Goal: Task Accomplishment & Management: Use online tool/utility

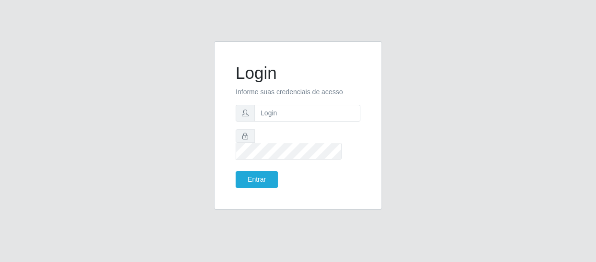
type input "[EMAIL_ADDRESS][DOMAIN_NAME]"
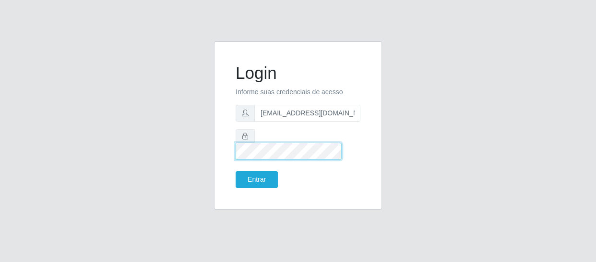
click at [236, 171] on button "Entrar" at bounding box center [257, 179] width 42 height 17
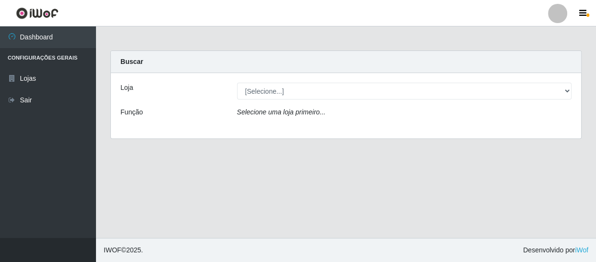
click at [572, 90] on div "[Selecione...] SuperFácil Atacado - São Gonçalo do Amarante" at bounding box center [404, 91] width 349 height 17
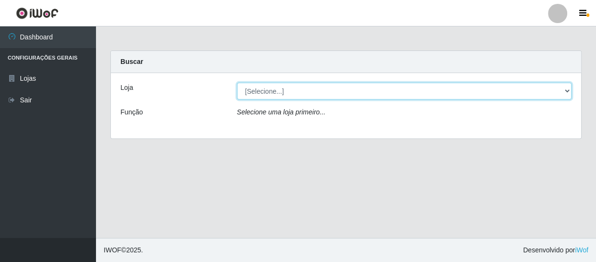
click at [569, 90] on select "[Selecione...] SuperFácil Atacado - São Gonçalo do Amarante" at bounding box center [404, 91] width 335 height 17
select select "408"
click at [237, 83] on select "[Selecione...] SuperFácil Atacado - São Gonçalo do Amarante" at bounding box center [404, 91] width 335 height 17
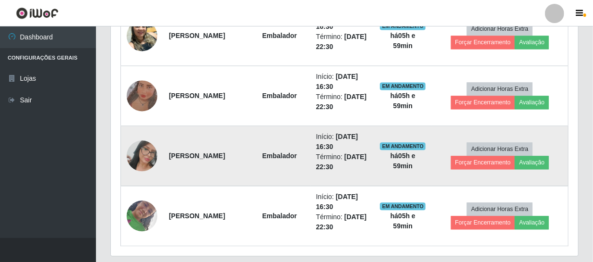
scroll to position [880, 0]
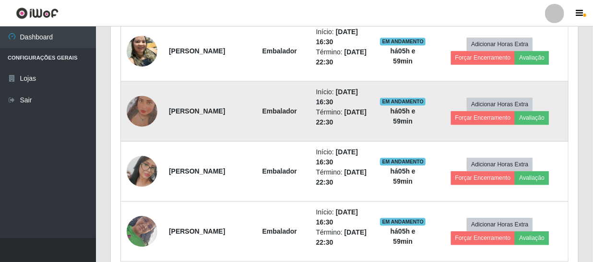
click at [139, 106] on img at bounding box center [142, 111] width 31 height 68
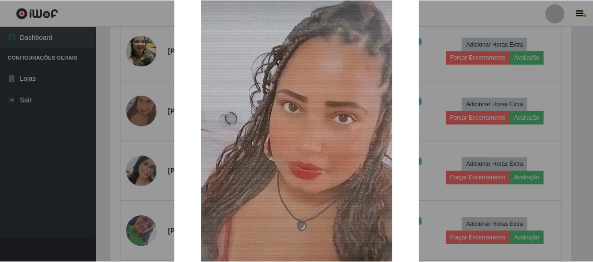
scroll to position [87, 0]
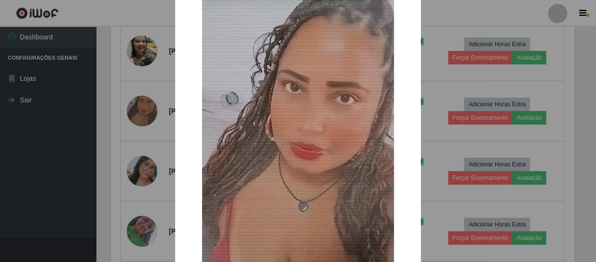
click at [431, 126] on div "× OK Cancel" at bounding box center [298, 131] width 596 height 262
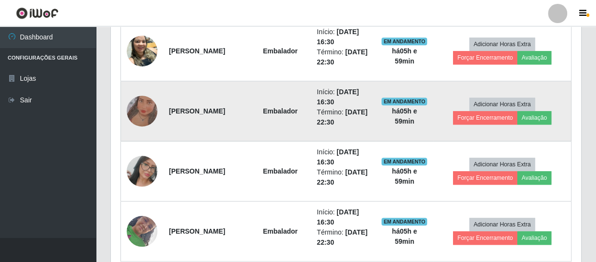
scroll to position [199, 467]
click at [148, 108] on img at bounding box center [142, 111] width 31 height 68
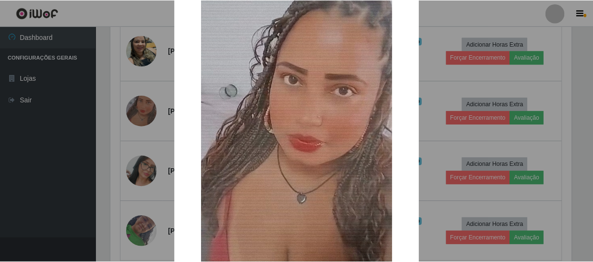
scroll to position [87, 0]
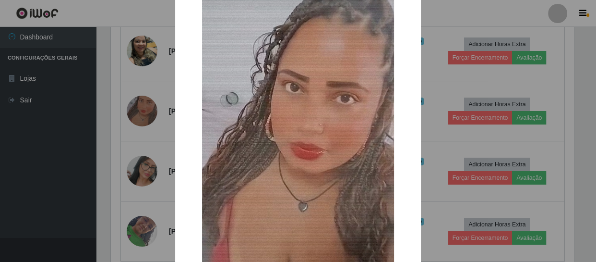
click at [455, 100] on div "× OK Cancel" at bounding box center [298, 131] width 596 height 262
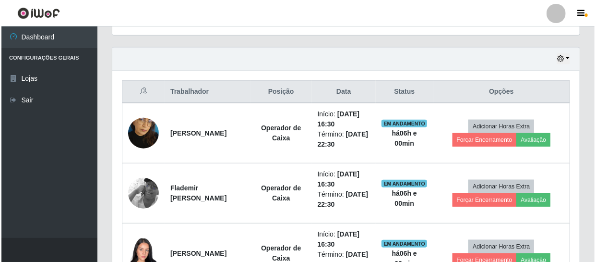
scroll to position [312, 0]
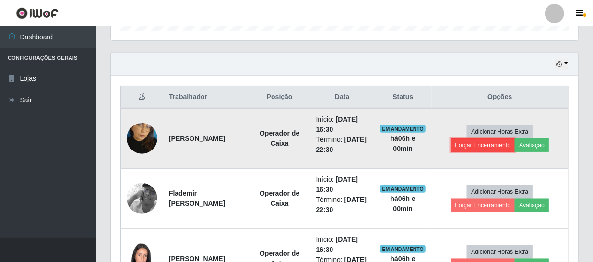
click at [474, 144] on button "Forçar Encerramento" at bounding box center [483, 144] width 64 height 13
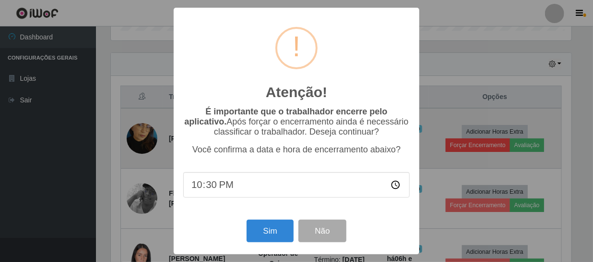
scroll to position [199, 463]
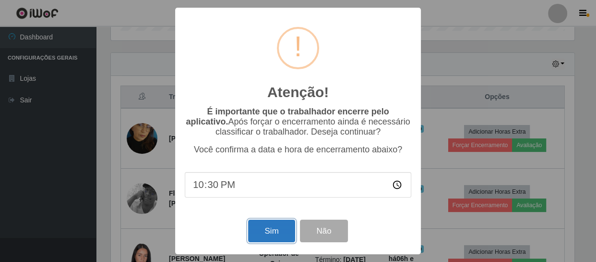
click at [275, 226] on button "Sim" at bounding box center [271, 230] width 47 height 23
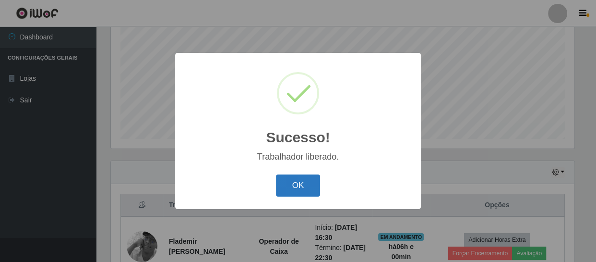
click at [293, 189] on button "OK" at bounding box center [298, 185] width 45 height 23
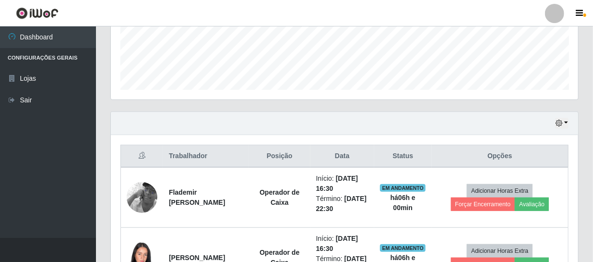
scroll to position [379, 0]
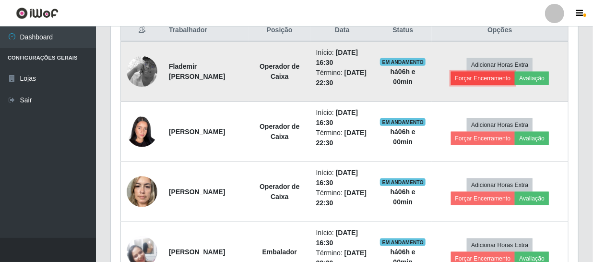
click at [475, 77] on button "Forçar Encerramento" at bounding box center [483, 78] width 64 height 13
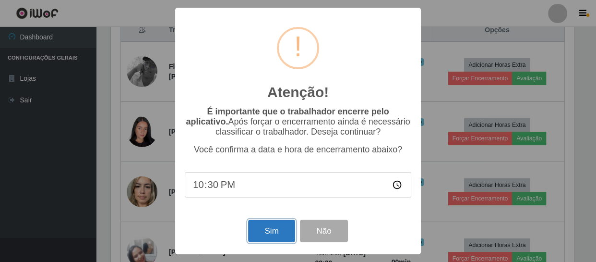
click at [277, 228] on button "Sim" at bounding box center [271, 230] width 47 height 23
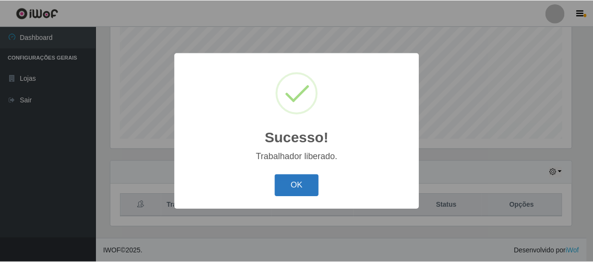
scroll to position [0, 0]
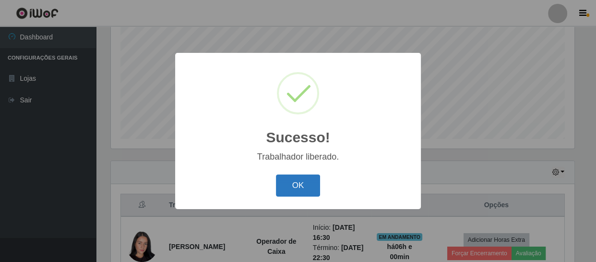
click at [306, 183] on button "OK" at bounding box center [298, 185] width 45 height 23
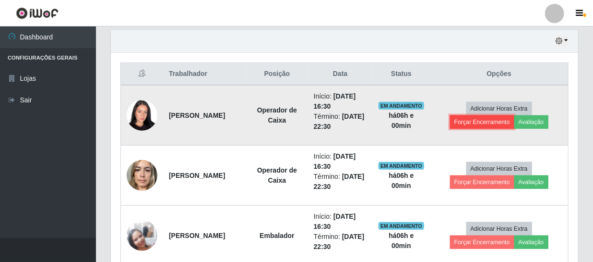
click at [473, 123] on button "Forçar Encerramento" at bounding box center [482, 121] width 64 height 13
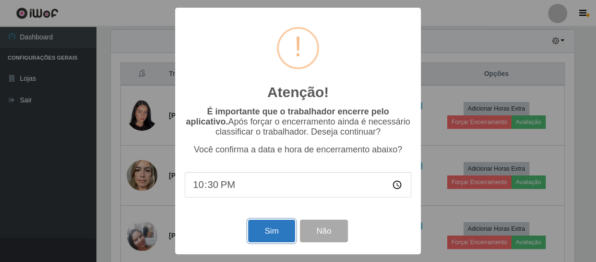
click at [279, 230] on button "Sim" at bounding box center [271, 230] width 47 height 23
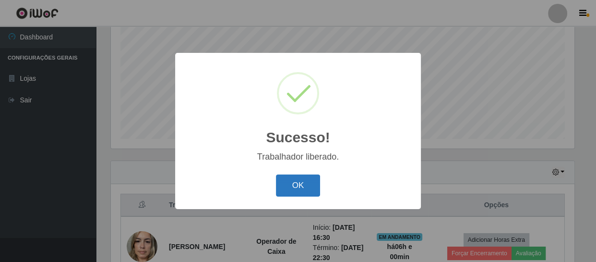
click at [306, 188] on button "OK" at bounding box center [298, 185] width 45 height 23
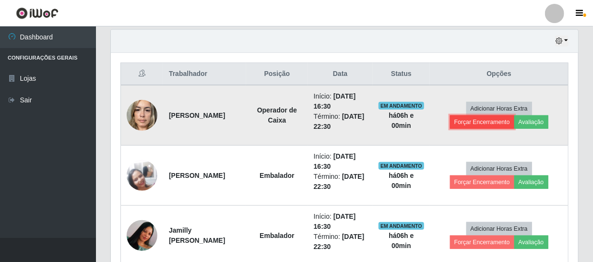
click at [478, 121] on button "Forçar Encerramento" at bounding box center [482, 121] width 64 height 13
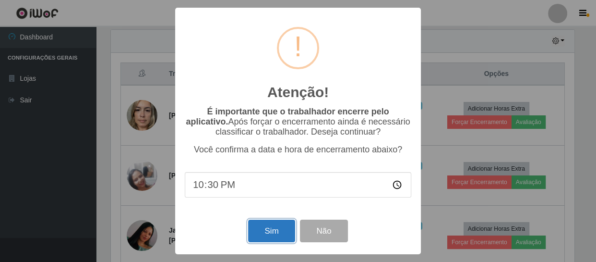
click at [265, 227] on button "Sim" at bounding box center [271, 230] width 47 height 23
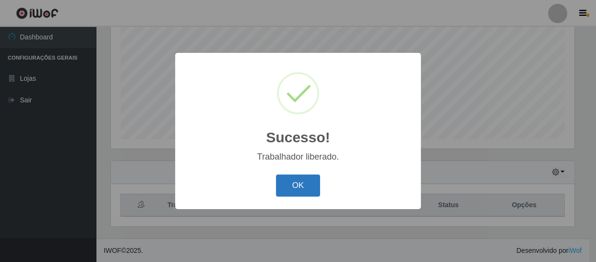
click at [315, 182] on button "OK" at bounding box center [298, 185] width 45 height 23
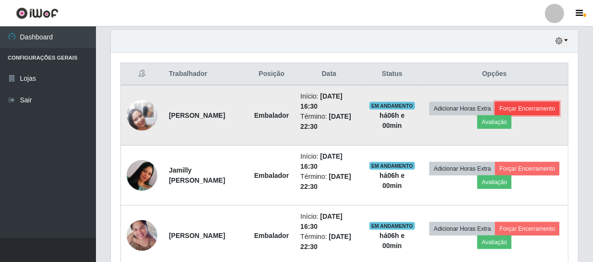
click at [495, 115] on button "Forçar Encerramento" at bounding box center [527, 108] width 64 height 13
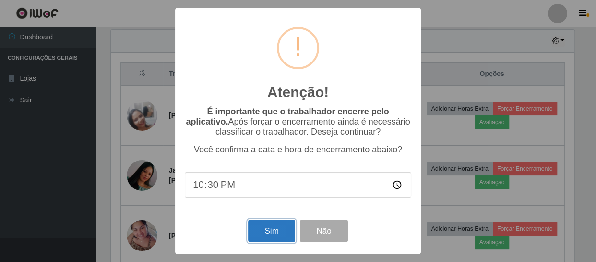
click at [278, 232] on button "Sim" at bounding box center [271, 230] width 47 height 23
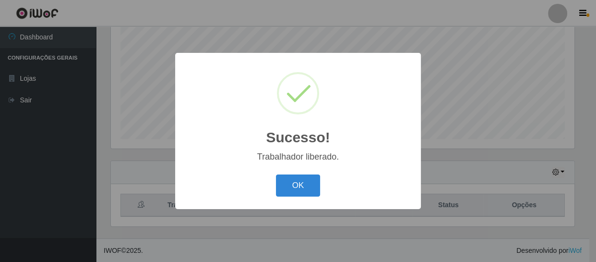
click at [313, 181] on button "OK" at bounding box center [298, 185] width 45 height 23
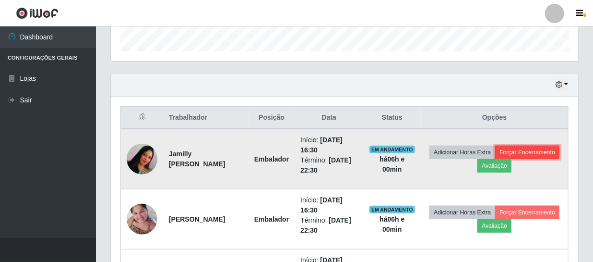
click at [495, 159] on button "Forçar Encerramento" at bounding box center [527, 151] width 64 height 13
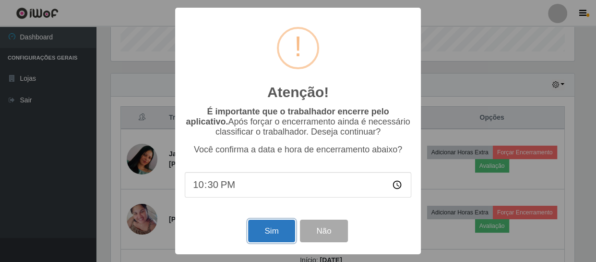
click at [288, 229] on button "Sim" at bounding box center [271, 230] width 47 height 23
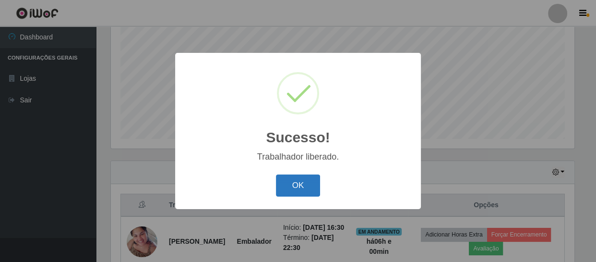
click at [290, 181] on button "OK" at bounding box center [298, 185] width 45 height 23
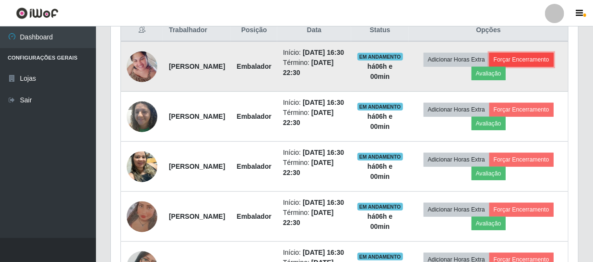
click at [490, 66] on button "Forçar Encerramento" at bounding box center [522, 59] width 64 height 13
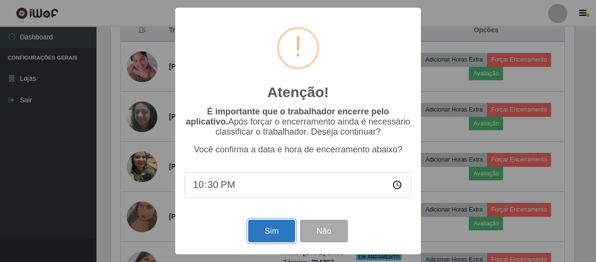
click at [279, 230] on button "Sim" at bounding box center [271, 230] width 47 height 23
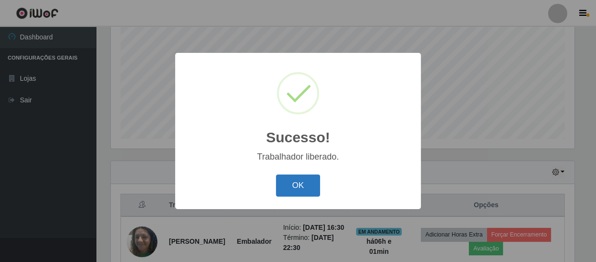
click at [285, 181] on button "OK" at bounding box center [298, 185] width 45 height 23
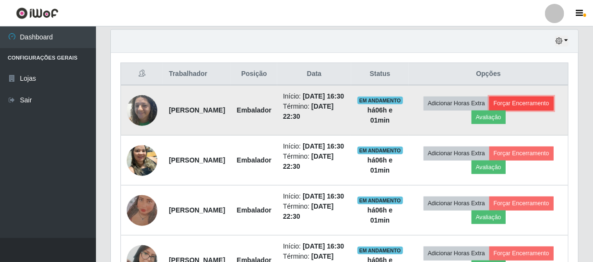
click at [492, 110] on button "Forçar Encerramento" at bounding box center [522, 102] width 64 height 13
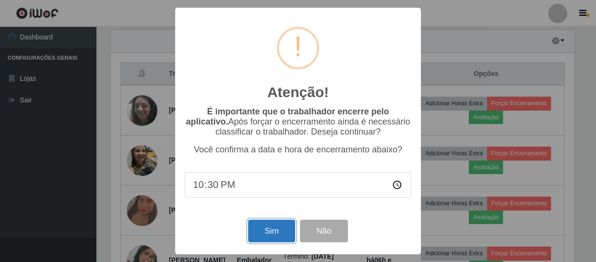
click at [275, 236] on button "Sim" at bounding box center [271, 230] width 47 height 23
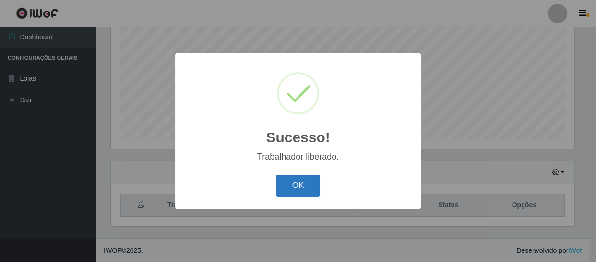
click at [293, 179] on button "OK" at bounding box center [298, 185] width 45 height 23
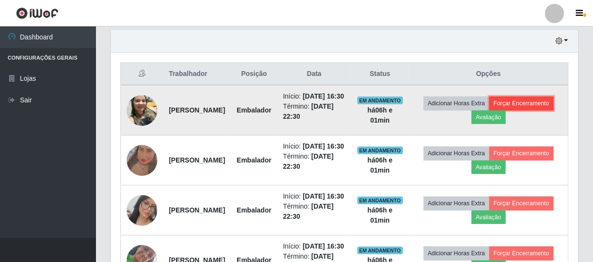
click at [490, 110] on button "Forçar Encerramento" at bounding box center [522, 102] width 64 height 13
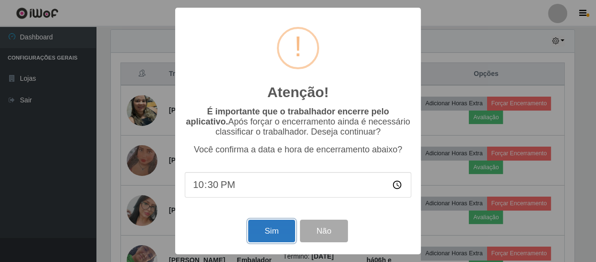
click at [288, 230] on button "Sim" at bounding box center [271, 230] width 47 height 23
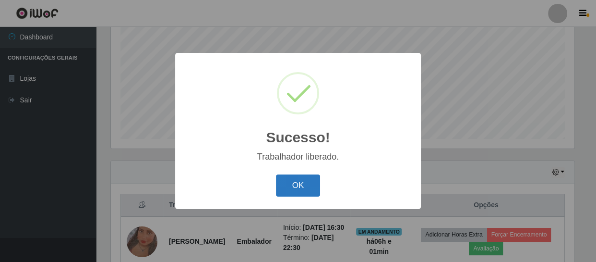
click at [297, 181] on button "OK" at bounding box center [298, 185] width 45 height 23
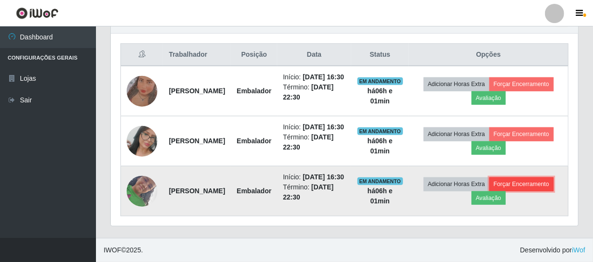
click at [490, 191] on button "Forçar Encerramento" at bounding box center [522, 183] width 64 height 13
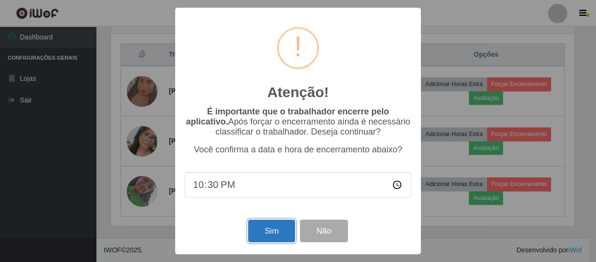
click at [271, 234] on button "Sim" at bounding box center [271, 230] width 47 height 23
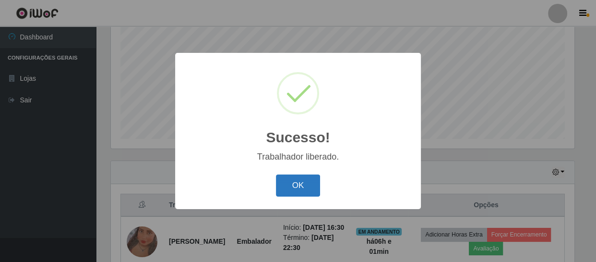
click at [295, 186] on button "OK" at bounding box center [298, 185] width 45 height 23
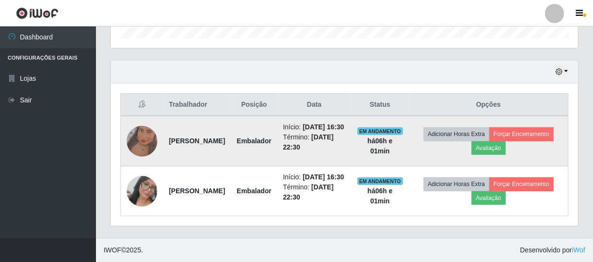
click at [146, 124] on img at bounding box center [142, 141] width 31 height 68
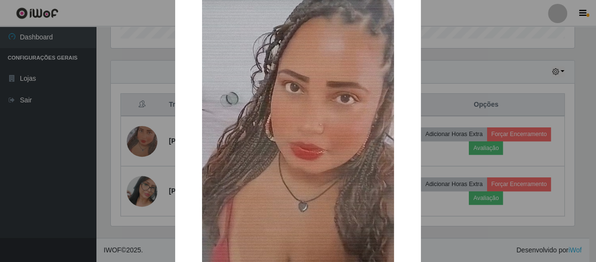
click at [439, 147] on div "× OK Cancel" at bounding box center [298, 131] width 596 height 262
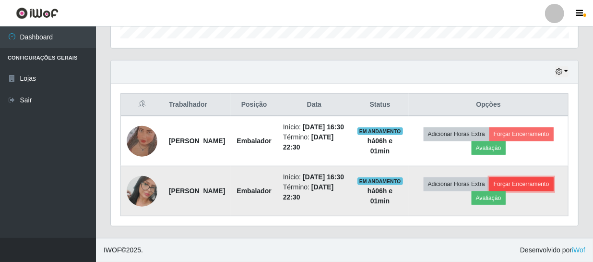
click at [490, 191] on button "Forçar Encerramento" at bounding box center [522, 183] width 64 height 13
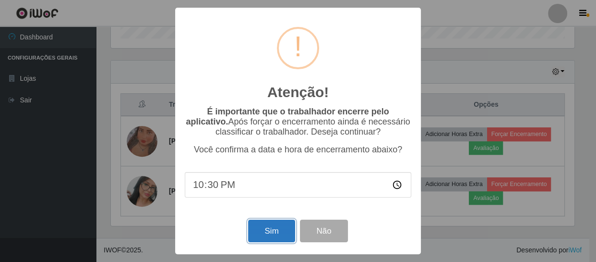
click at [275, 234] on button "Sim" at bounding box center [271, 230] width 47 height 23
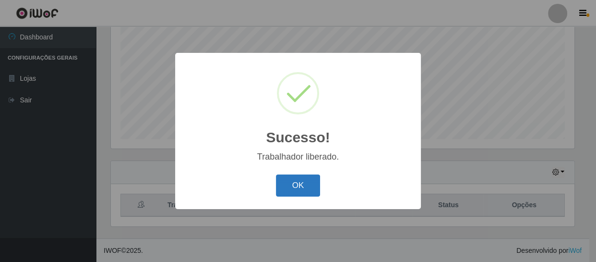
click at [308, 188] on button "OK" at bounding box center [298, 185] width 45 height 23
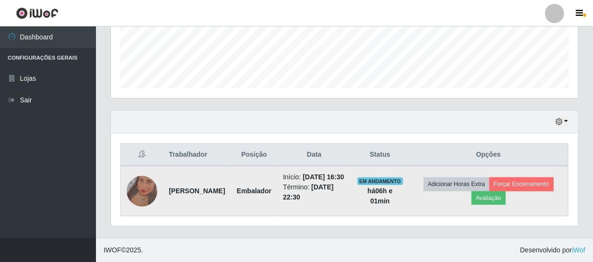
click at [146, 175] on img at bounding box center [142, 190] width 31 height 68
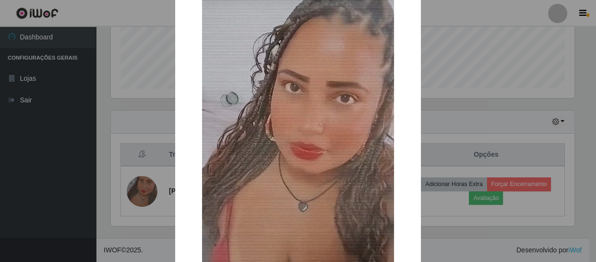
click at [113, 170] on div "× OK Cancel" at bounding box center [298, 131] width 596 height 262
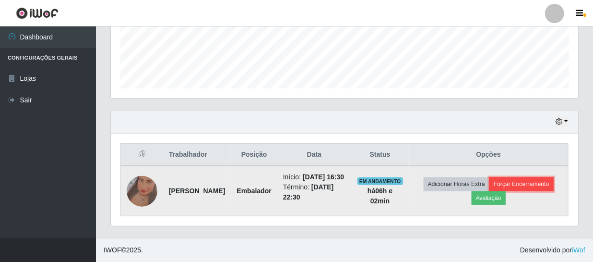
click at [490, 191] on button "Forçar Encerramento" at bounding box center [522, 183] width 64 height 13
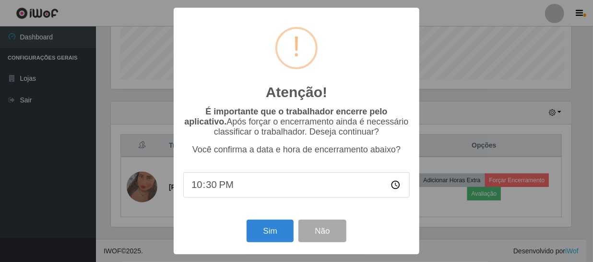
scroll to position [199, 463]
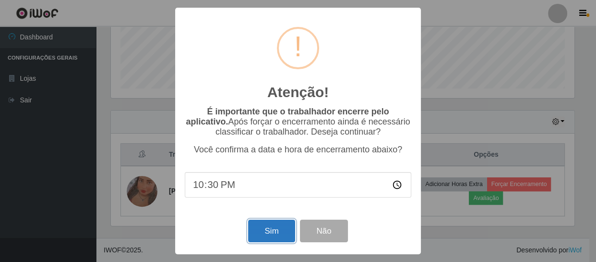
click at [274, 230] on button "Sim" at bounding box center [271, 230] width 47 height 23
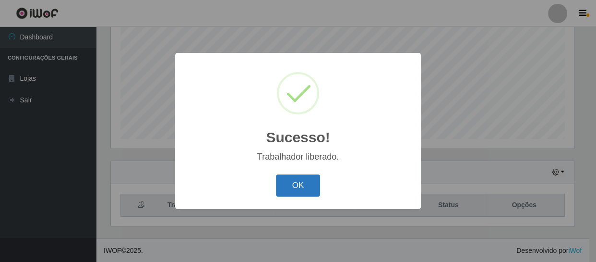
click at [288, 181] on button "OK" at bounding box center [298, 185] width 45 height 23
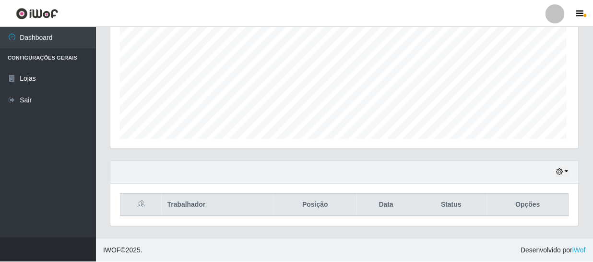
scroll to position [199, 467]
